Goal: Find specific page/section: Find specific page/section

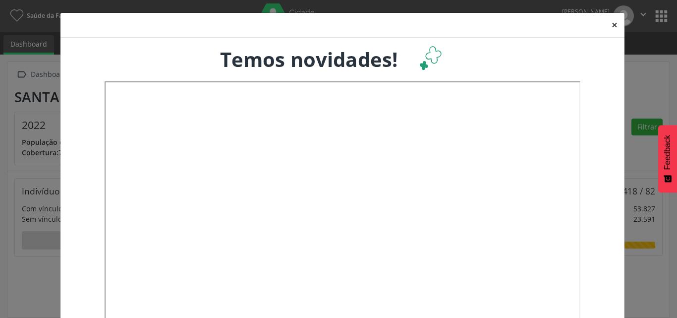
click at [610, 22] on button "×" at bounding box center [614, 25] width 20 height 24
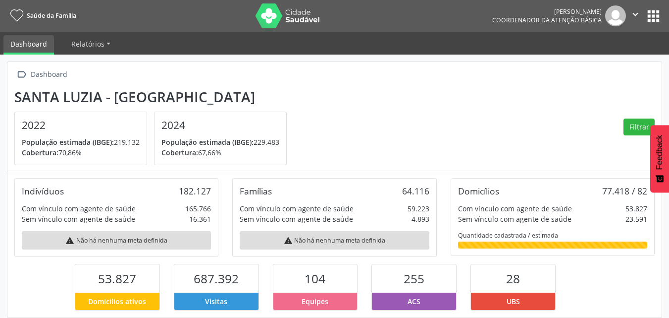
click at [655, 15] on button "apps" at bounding box center [653, 15] width 17 height 17
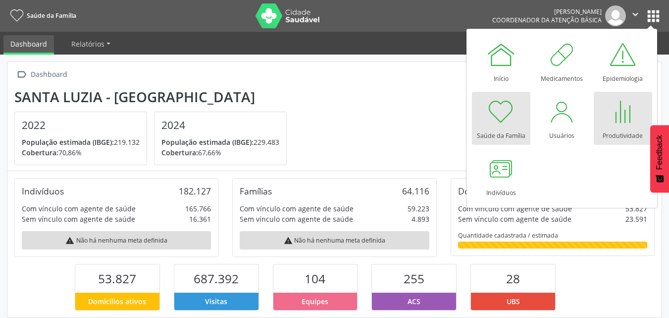
click at [615, 124] on div at bounding box center [623, 112] width 30 height 30
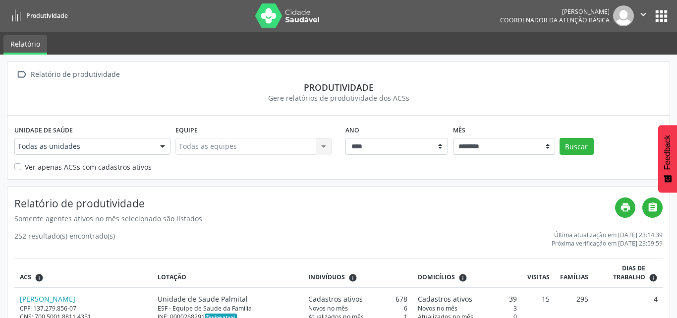
click at [158, 146] on div at bounding box center [162, 146] width 15 height 17
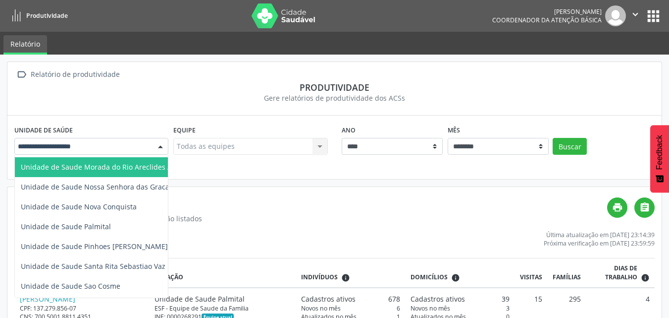
scroll to position [439, 0]
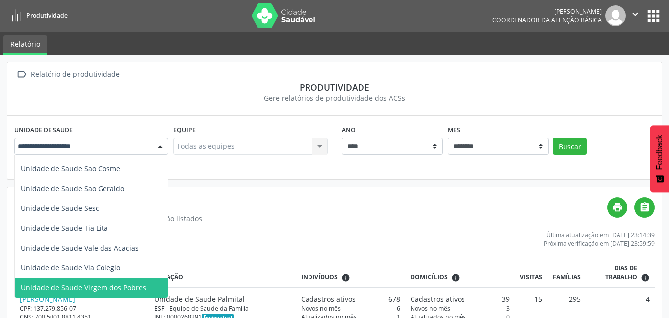
click at [111, 282] on span "Unidade de Saude Virgem dos Pobres" at bounding box center [83, 286] width 125 height 9
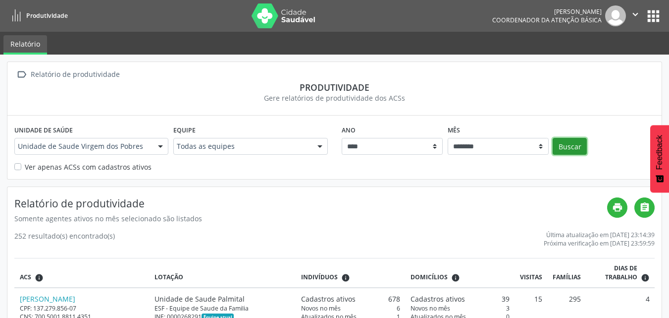
click at [569, 145] on button "Buscar" at bounding box center [570, 146] width 34 height 17
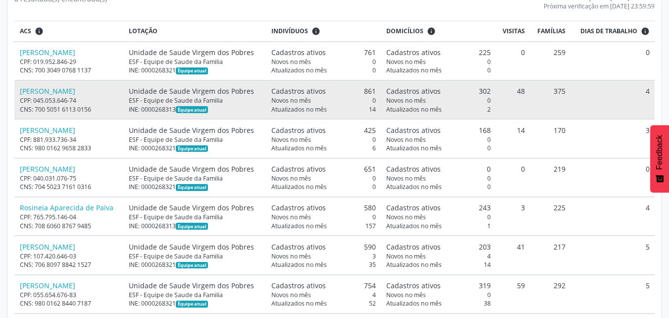
scroll to position [248, 0]
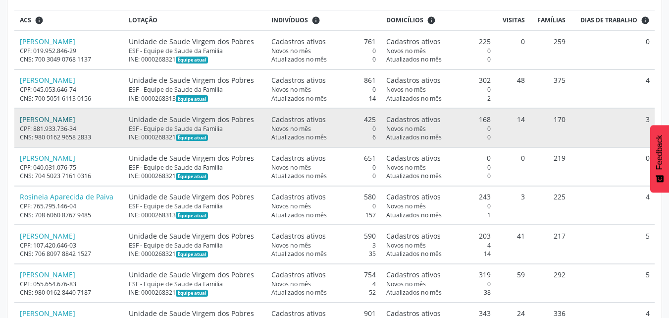
click at [57, 121] on link "[PERSON_NAME]" at bounding box center [47, 118] width 55 height 9
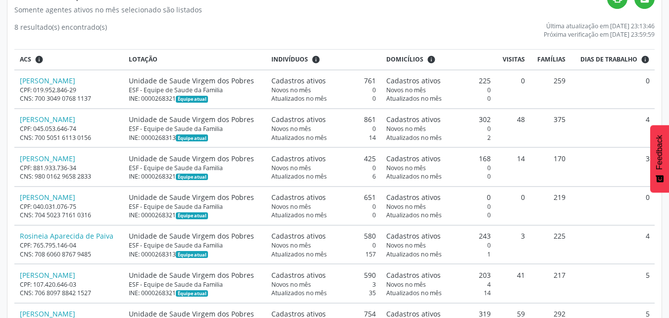
scroll to position [99, 0]
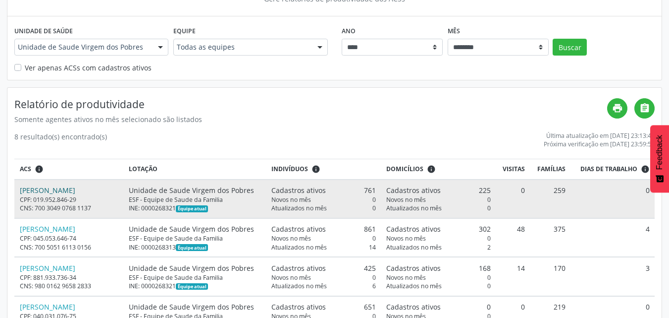
click at [75, 193] on link "[PERSON_NAME]" at bounding box center [47, 189] width 55 height 9
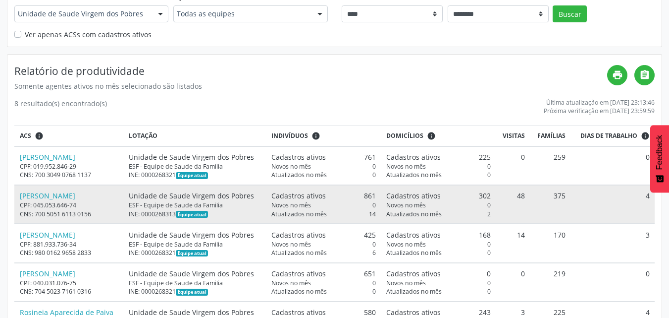
scroll to position [149, 0]
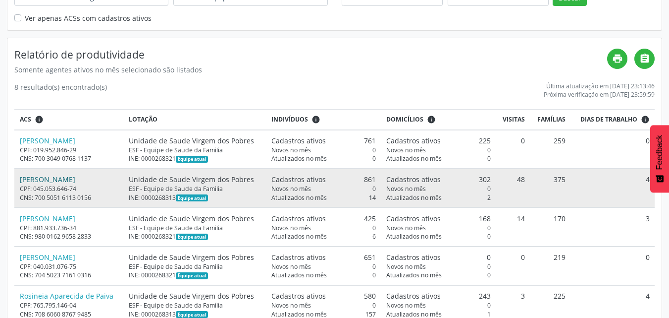
click at [75, 182] on link "[PERSON_NAME]" at bounding box center [47, 178] width 55 height 9
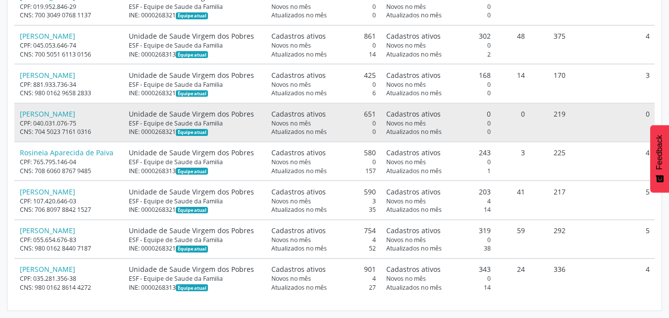
scroll to position [242, 0]
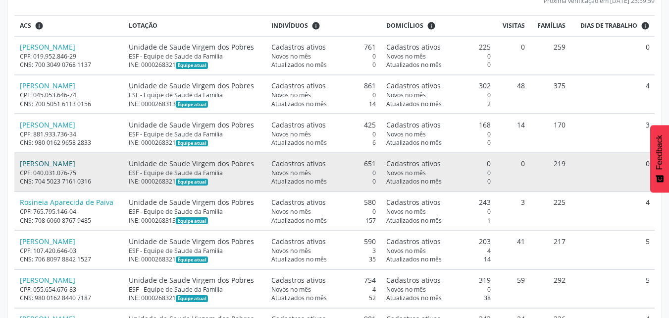
click at [57, 161] on link "[PERSON_NAME]" at bounding box center [47, 163] width 55 height 9
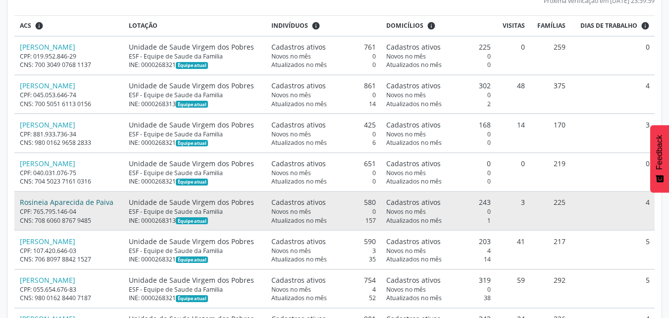
click at [65, 204] on link "Rosineia Aparecida de Paiva" at bounding box center [67, 201] width 94 height 9
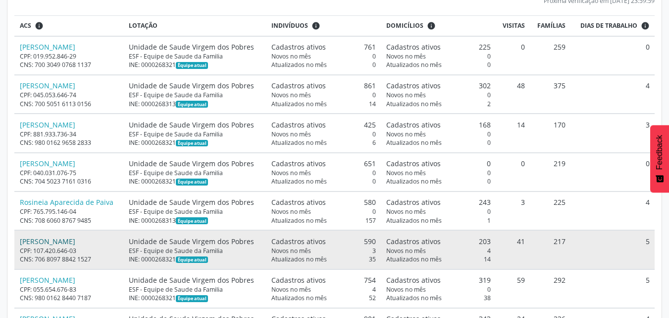
click at [48, 244] on link "[PERSON_NAME]" at bounding box center [47, 240] width 55 height 9
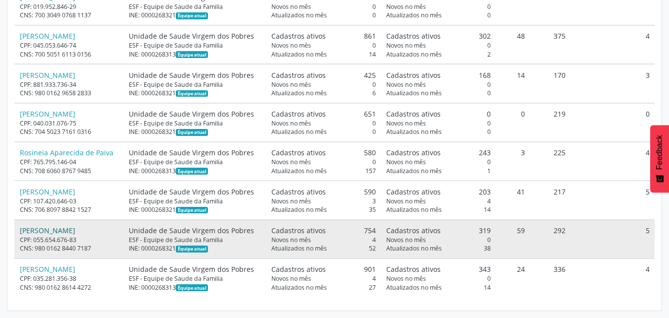
click at [75, 228] on link "[PERSON_NAME]" at bounding box center [47, 229] width 55 height 9
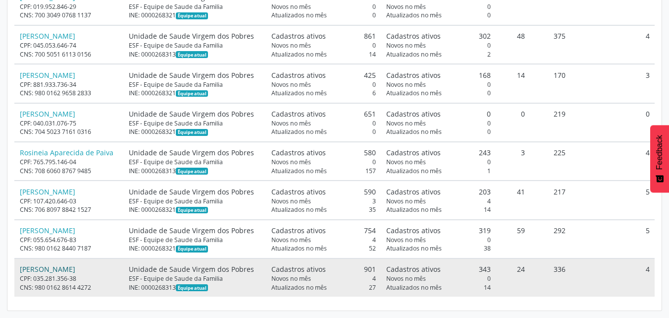
click at [59, 267] on link "[PERSON_NAME]" at bounding box center [47, 268] width 55 height 9
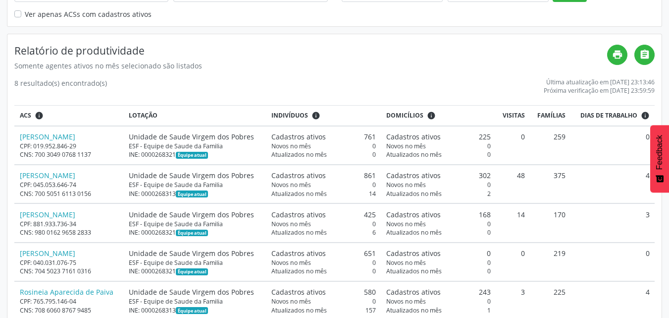
scroll to position [143, 0]
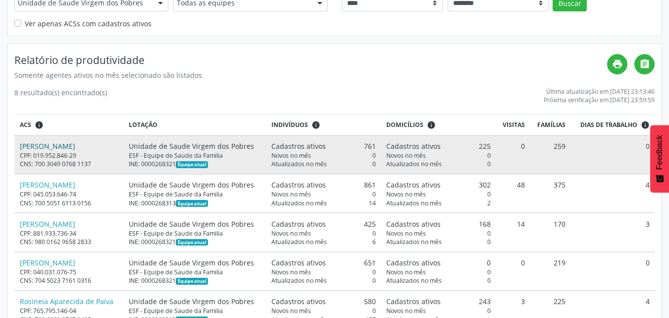
click at [75, 146] on link "[PERSON_NAME]" at bounding box center [47, 145] width 55 height 9
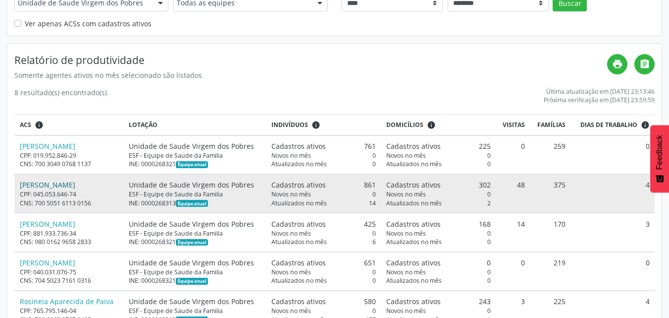
click at [75, 188] on link "[PERSON_NAME]" at bounding box center [47, 184] width 55 height 9
click at [55, 188] on link "[PERSON_NAME]" at bounding box center [47, 184] width 55 height 9
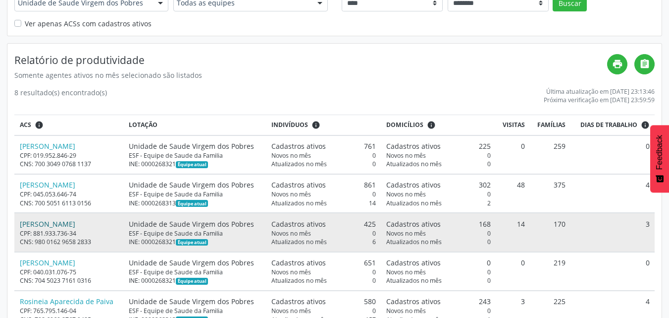
click at [66, 225] on link "[PERSON_NAME]" at bounding box center [47, 223] width 55 height 9
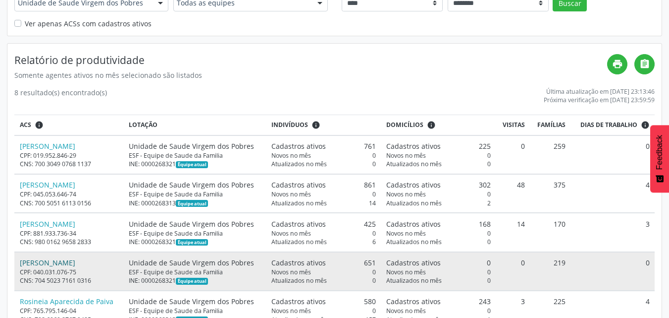
click at [49, 264] on link "[PERSON_NAME]" at bounding box center [47, 262] width 55 height 9
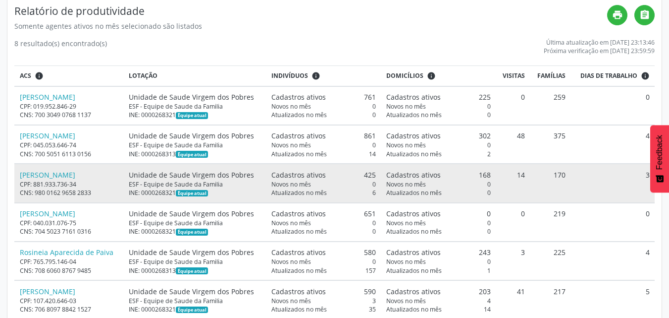
scroll to position [193, 0]
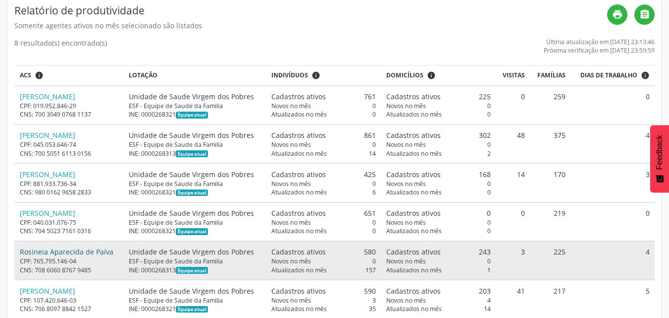
click at [48, 251] on link "Rosineia Aparecida de Paiva" at bounding box center [67, 251] width 94 height 9
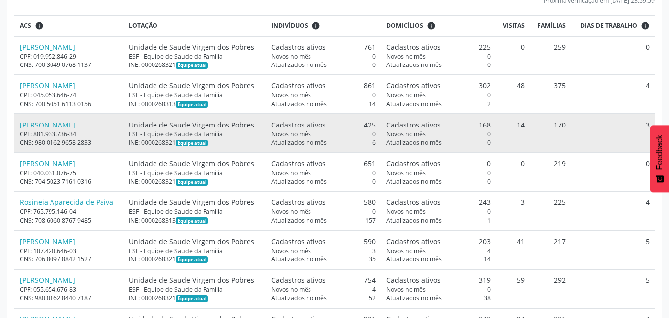
scroll to position [292, 0]
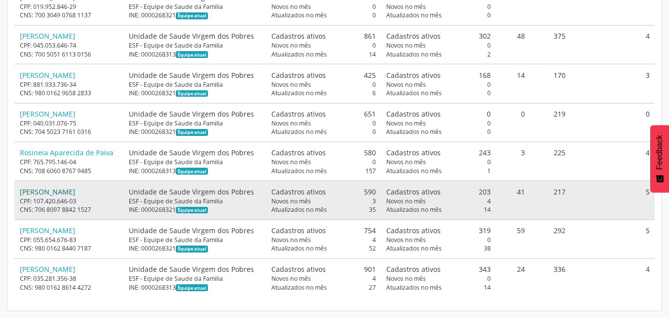
click at [50, 194] on link "[PERSON_NAME]" at bounding box center [47, 191] width 55 height 9
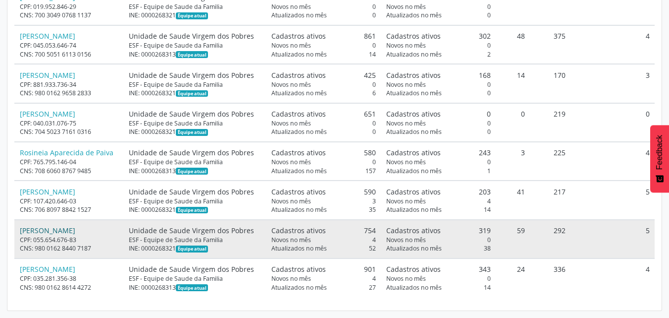
click at [60, 232] on link "[PERSON_NAME]" at bounding box center [47, 229] width 55 height 9
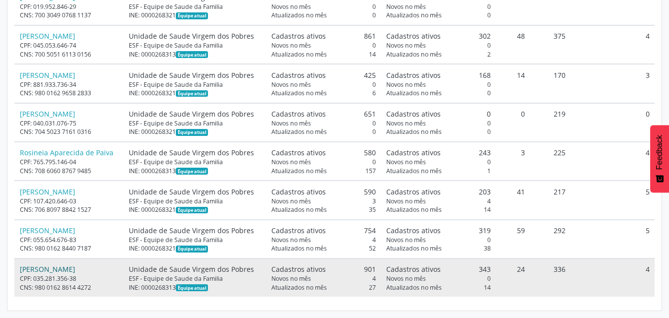
click at [53, 265] on link "[PERSON_NAME]" at bounding box center [47, 268] width 55 height 9
click at [70, 268] on link "[PERSON_NAME]" at bounding box center [47, 268] width 55 height 9
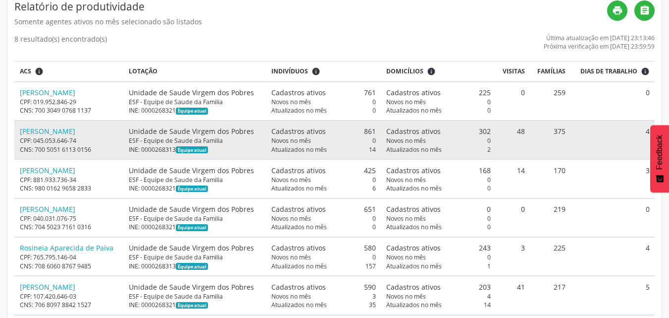
scroll to position [193, 0]
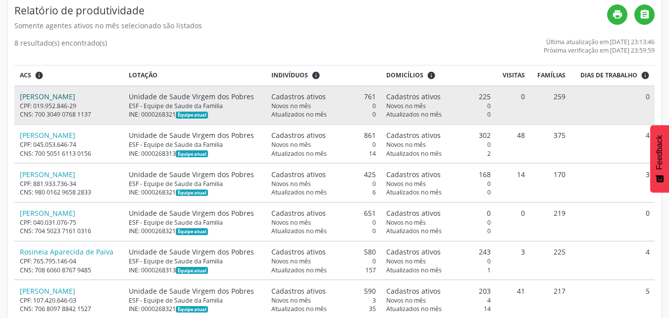
click at [75, 97] on link "[PERSON_NAME]" at bounding box center [47, 96] width 55 height 9
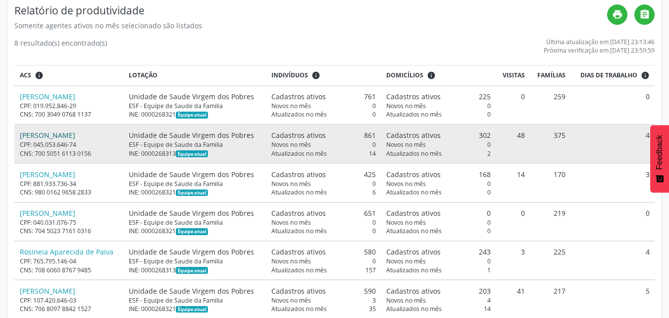
click at [68, 135] on link "[PERSON_NAME]" at bounding box center [47, 134] width 55 height 9
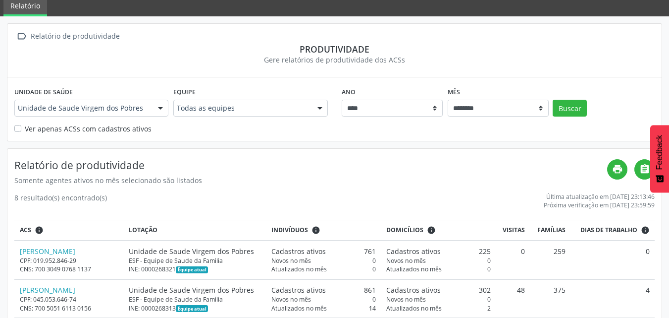
scroll to position [0, 0]
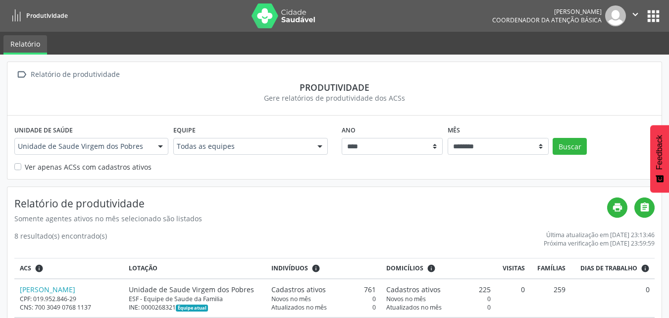
click at [653, 17] on button "apps" at bounding box center [653, 15] width 17 height 17
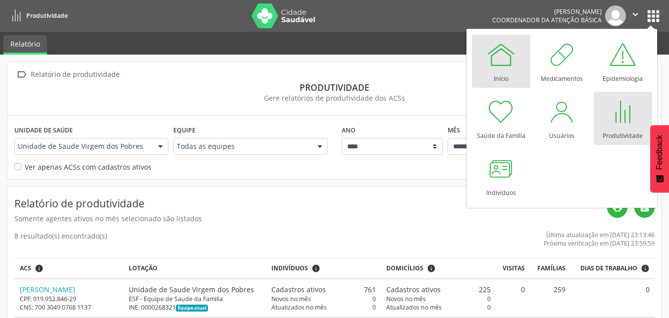
click at [512, 62] on div at bounding box center [501, 55] width 30 height 30
